Goal: Task Accomplishment & Management: Use online tool/utility

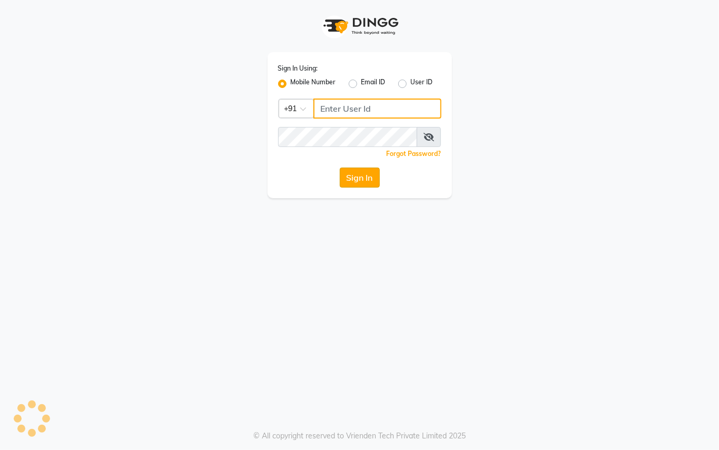
type input "9899449966"
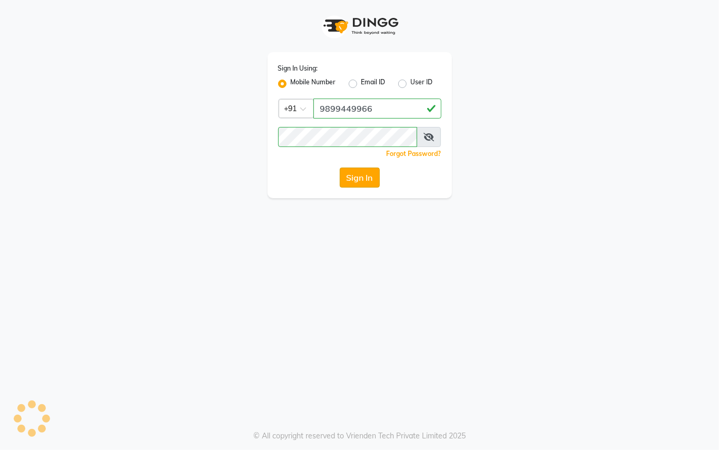
click at [363, 178] on button "Sign In" at bounding box center [360, 177] width 40 height 20
click at [356, 177] on div "Sign In" at bounding box center [359, 177] width 163 height 20
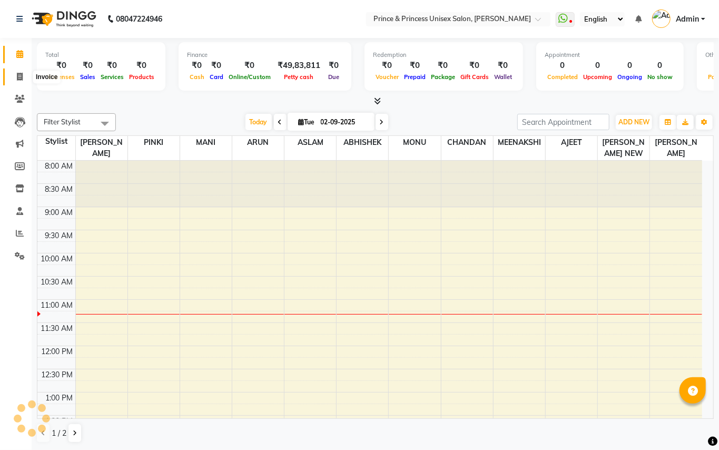
click at [21, 76] on icon at bounding box center [20, 77] width 6 height 8
select select "service"
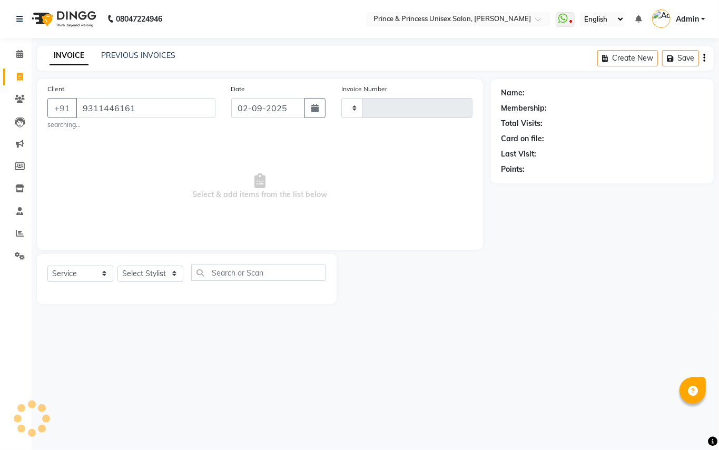
type input "9311446161"
click at [135, 281] on select "Select Stylist" at bounding box center [150, 273] width 66 height 16
click at [136, 274] on select "Select Stylist" at bounding box center [150, 273] width 66 height 16
click at [137, 274] on select "Select Stylist" at bounding box center [150, 273] width 66 height 16
